Goal: Task Accomplishment & Management: Manage account settings

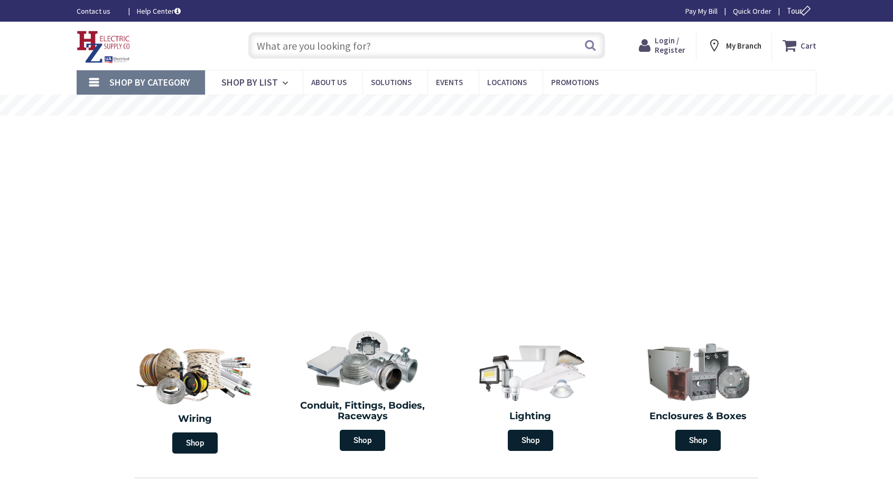
click at [403, 43] on input "text" at bounding box center [426, 45] width 357 height 26
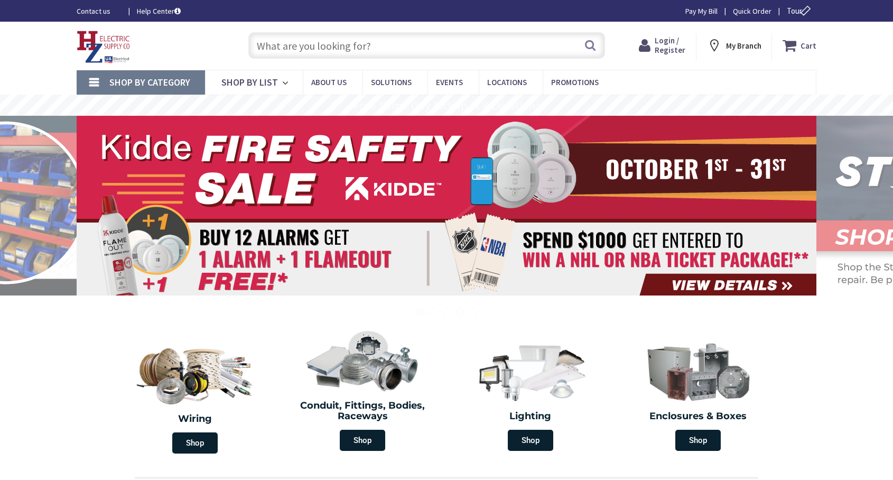
paste input "S127346038"
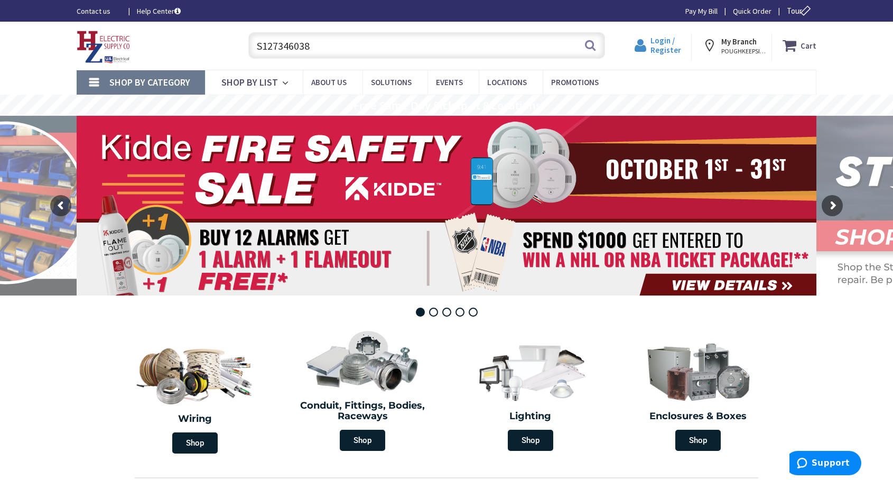
type input "S127346038"
click at [669, 45] on span "Login / Register" at bounding box center [665, 45] width 31 height 20
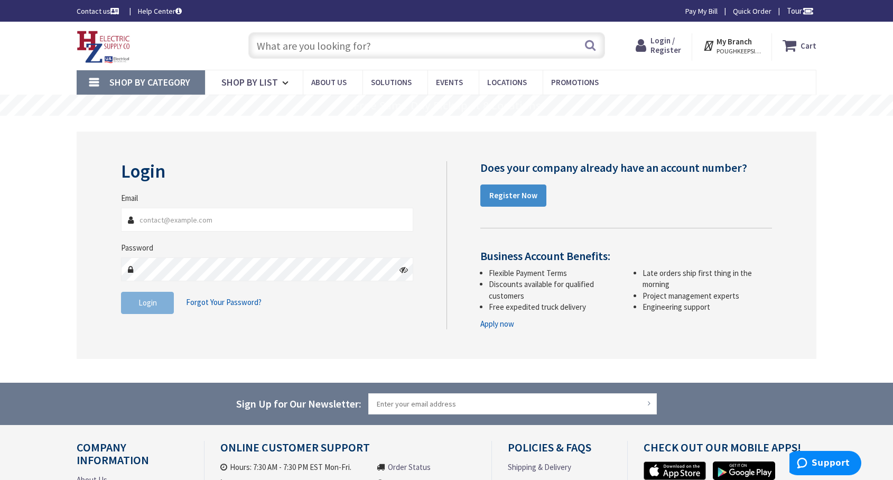
click at [310, 217] on input "Email" at bounding box center [267, 220] width 292 height 24
type input "V"
type input "[EMAIL_ADDRESS][DOMAIN_NAME]"
click at [152, 301] on span "Login" at bounding box center [147, 302] width 18 height 10
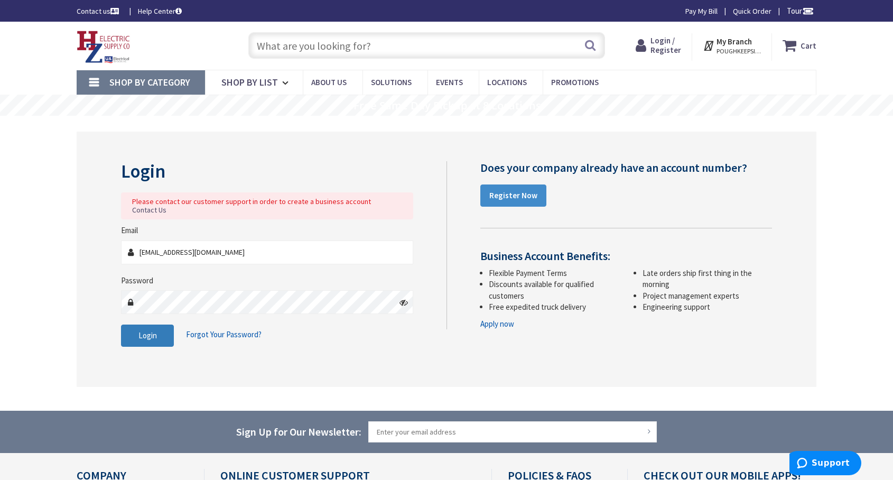
click at [160, 326] on button "Login" at bounding box center [147, 335] width 53 height 22
click at [137, 324] on button "Login" at bounding box center [147, 335] width 53 height 22
